Goal: Information Seeking & Learning: Find specific fact

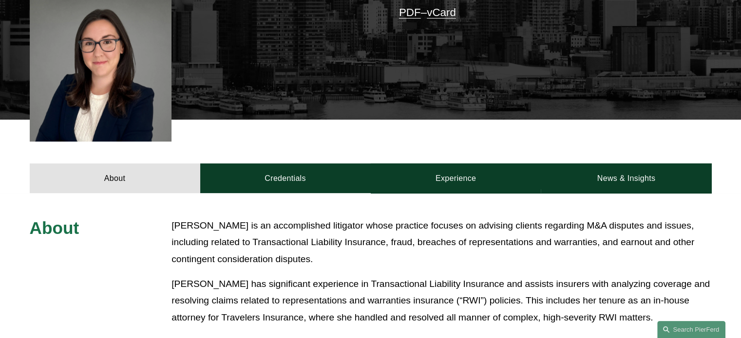
scroll to position [266, 0]
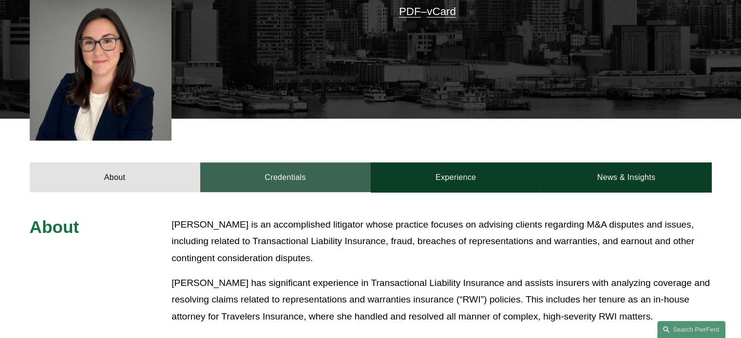
click at [298, 173] on link "Credentials" at bounding box center [285, 177] width 170 height 29
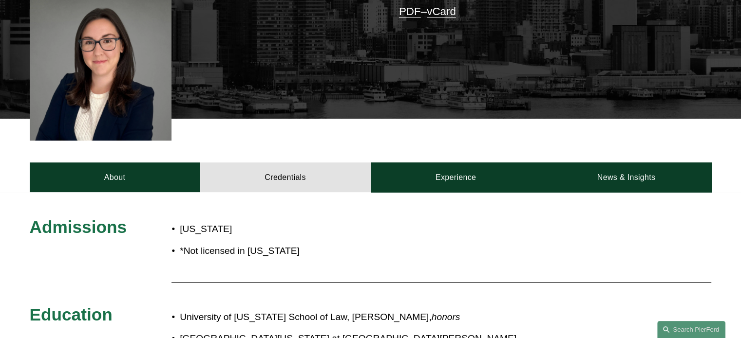
scroll to position [401, 0]
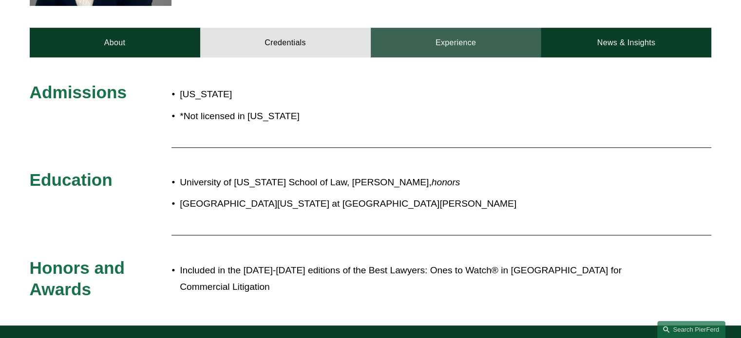
click at [437, 42] on link "Experience" at bounding box center [456, 42] width 170 height 29
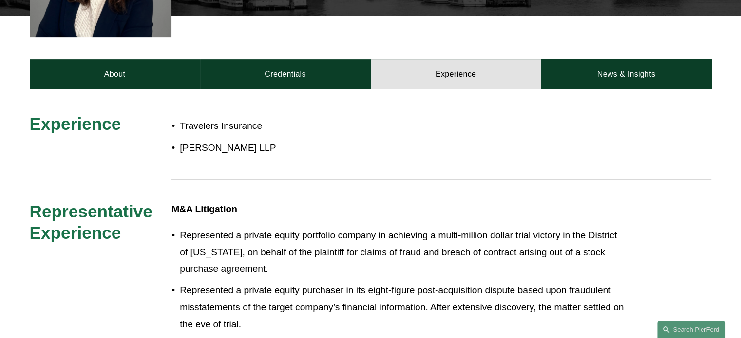
scroll to position [396, 0]
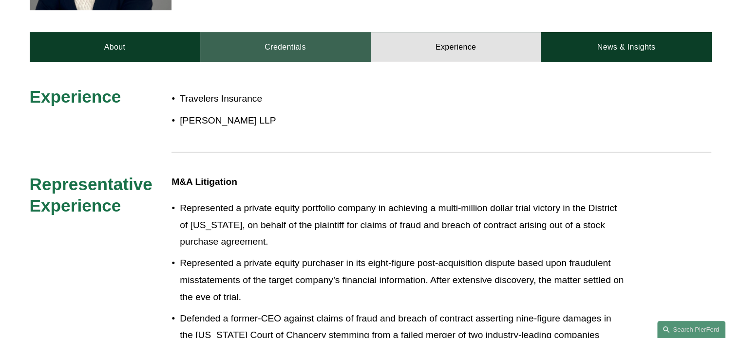
click at [309, 59] on link "Credentials" at bounding box center [285, 46] width 170 height 29
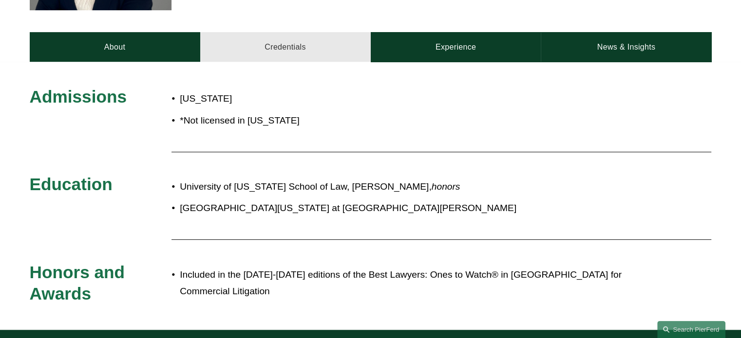
click at [307, 51] on link "Credentials" at bounding box center [285, 46] width 170 height 29
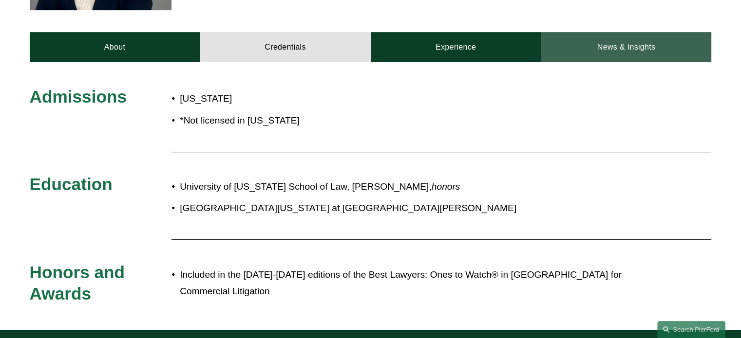
click at [604, 61] on link "News & Insights" at bounding box center [625, 46] width 170 height 29
click at [614, 56] on link "News & Insights" at bounding box center [625, 46] width 170 height 29
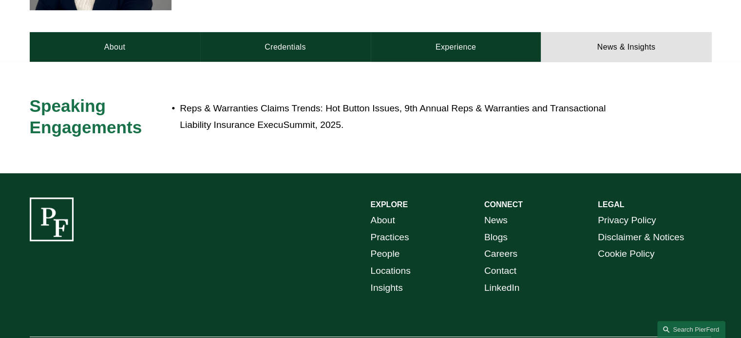
click at [471, 30] on div "About Credentials Experience News & Insights" at bounding box center [370, 24] width 741 height 73
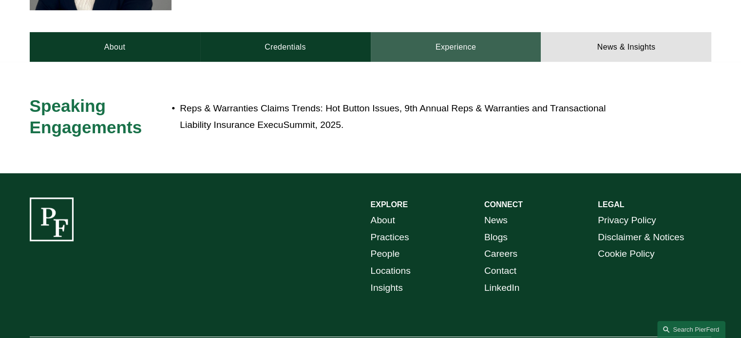
click at [473, 46] on link "Experience" at bounding box center [456, 46] width 170 height 29
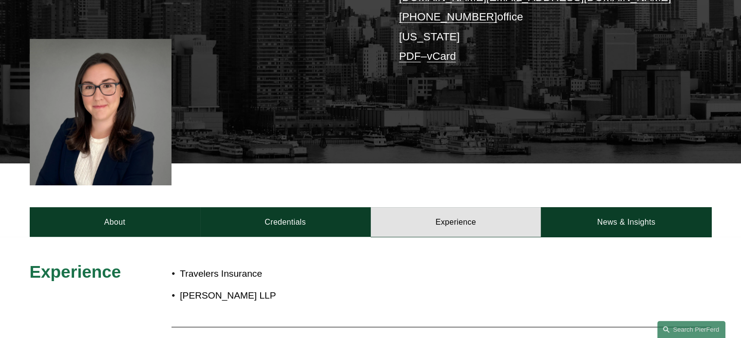
scroll to position [168, 0]
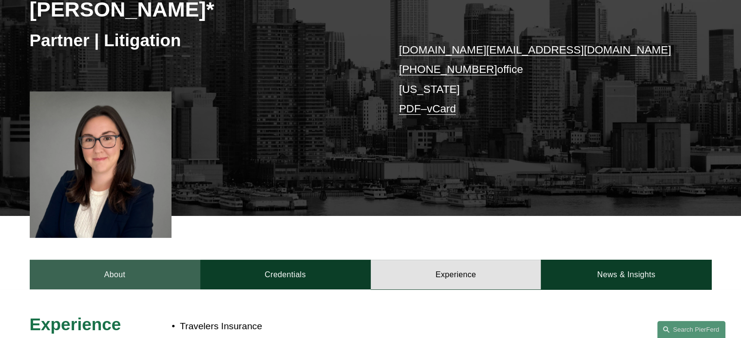
click at [127, 269] on link "About" at bounding box center [115, 274] width 170 height 29
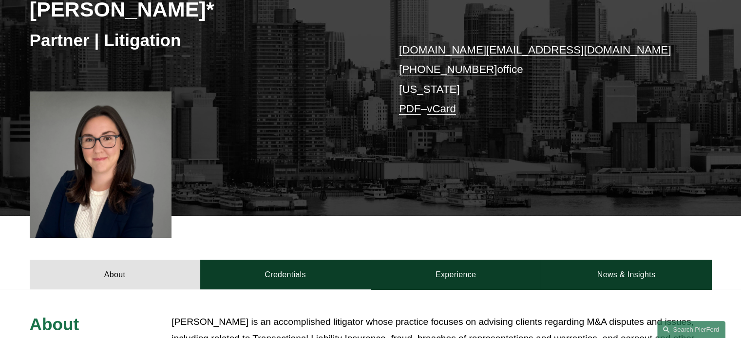
scroll to position [399, 0]
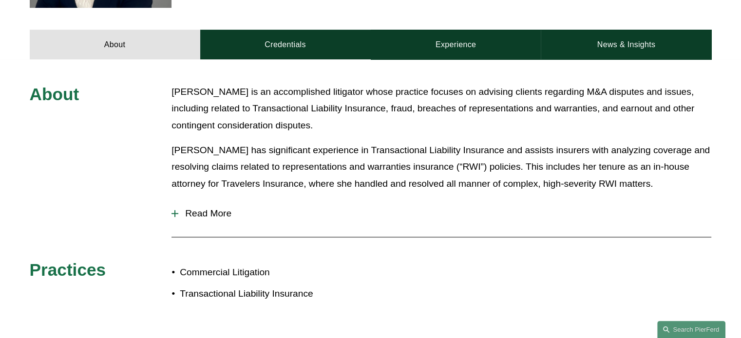
click at [214, 213] on span "Read More" at bounding box center [444, 213] width 533 height 11
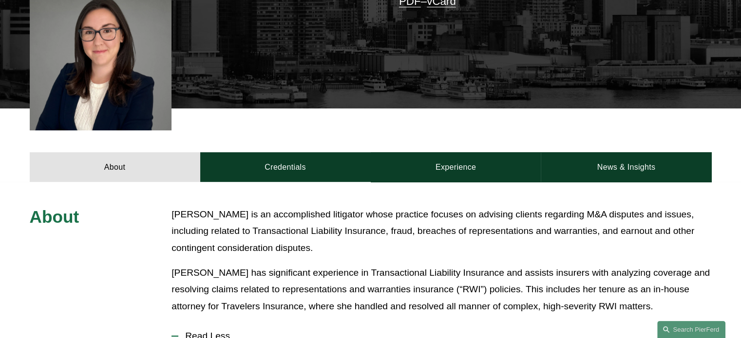
scroll to position [0, 0]
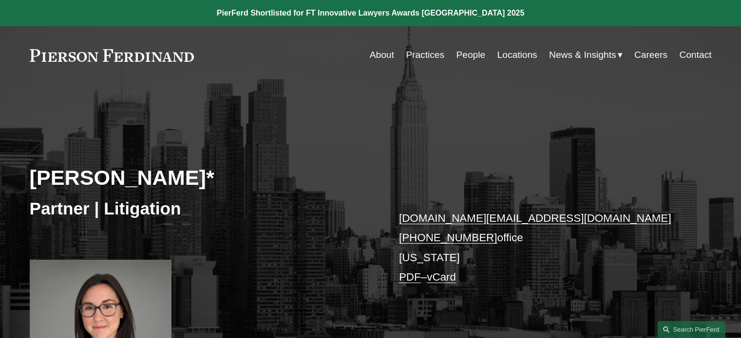
click at [470, 60] on link "People" at bounding box center [470, 55] width 29 height 19
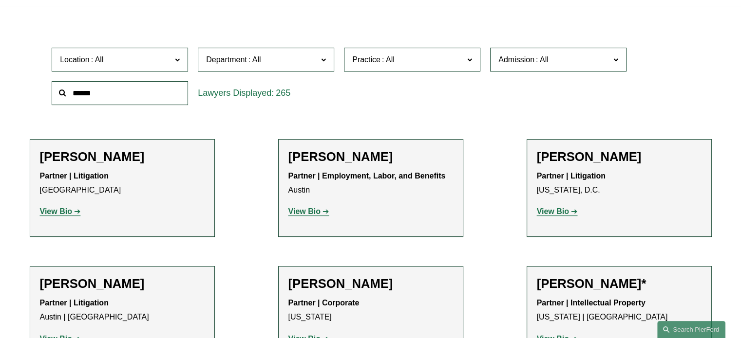
scroll to position [288, 0]
click at [543, 210] on strong "View Bio" at bounding box center [553, 211] width 32 height 8
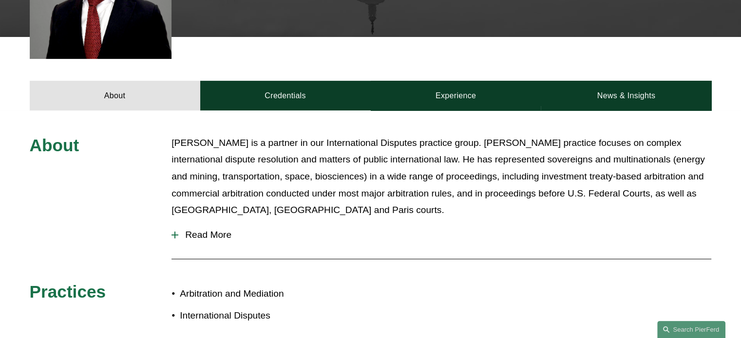
scroll to position [373, 0]
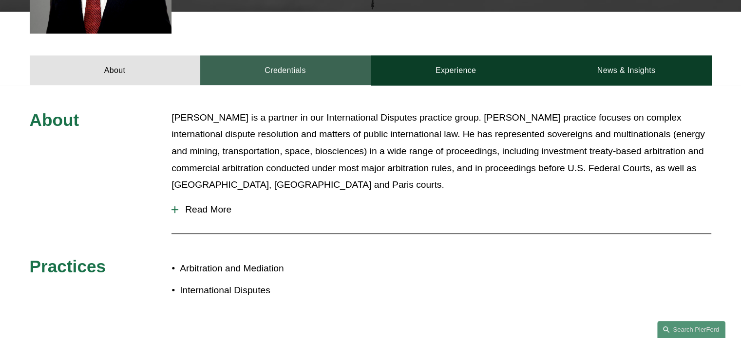
click at [335, 76] on link "Credentials" at bounding box center [285, 70] width 170 height 29
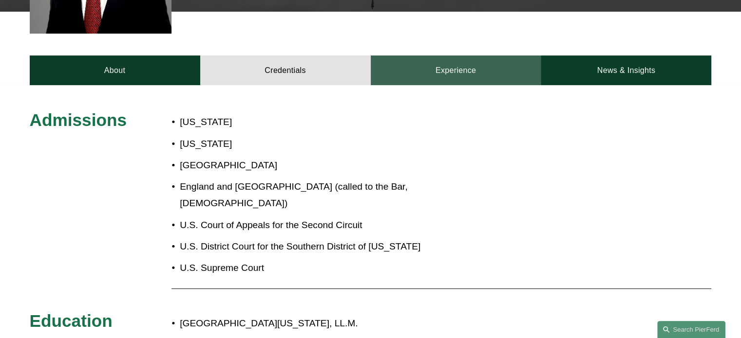
click at [466, 80] on link "Experience" at bounding box center [456, 70] width 170 height 29
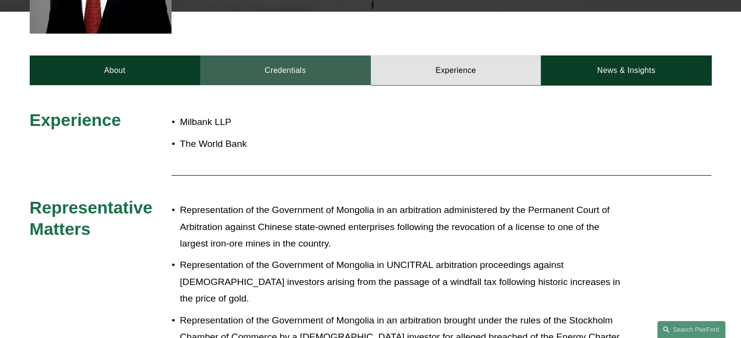
click at [313, 68] on link "Credentials" at bounding box center [285, 70] width 170 height 29
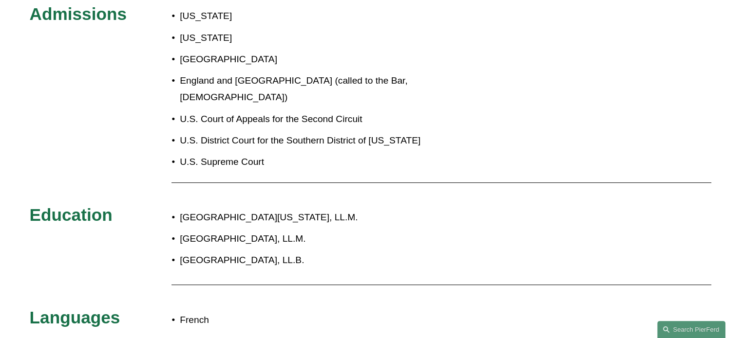
scroll to position [479, 0]
drag, startPoint x: 183, startPoint y: 228, endPoint x: 293, endPoint y: 234, distance: 110.2
click at [293, 234] on p "Université Panthéon-Assas, LL.M." at bounding box center [403, 239] width 446 height 17
copy p "Université Panthéon-Assas"
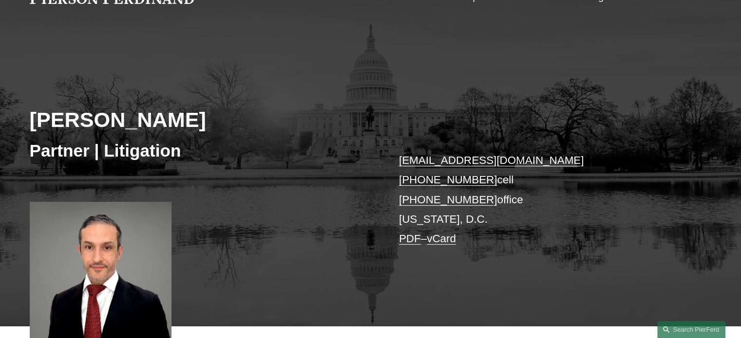
scroll to position [51, 0]
